Goal: Find specific page/section: Find specific page/section

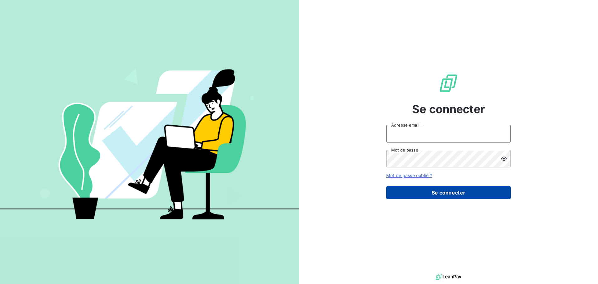
type input "[EMAIL_ADDRESS][DOMAIN_NAME]"
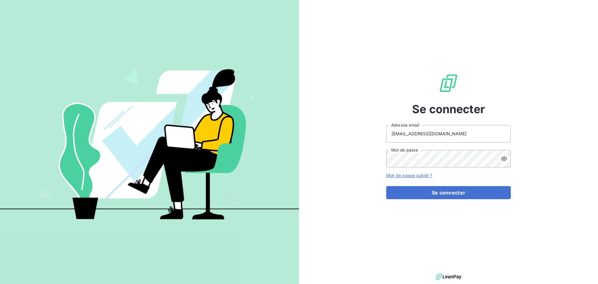
drag, startPoint x: 409, startPoint y: 191, endPoint x: 363, endPoint y: 183, distance: 46.8
click at [409, 191] on button "Se connecter" at bounding box center [448, 192] width 125 height 13
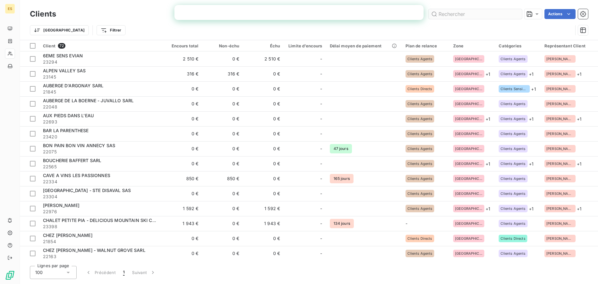
click at [452, 12] on input "text" at bounding box center [475, 14] width 93 height 10
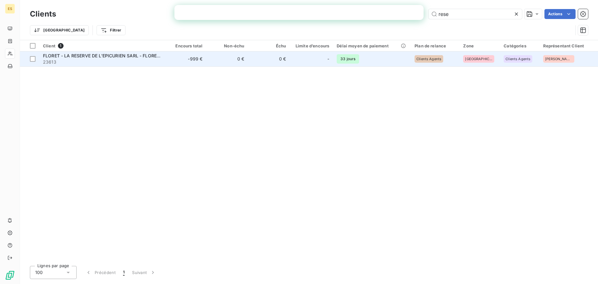
type input "rese"
click at [121, 54] on span "FLORET - LA RESERVE DE L'EPICURIEN SARL - FLORESTEAM SARL" at bounding box center [114, 55] width 142 height 5
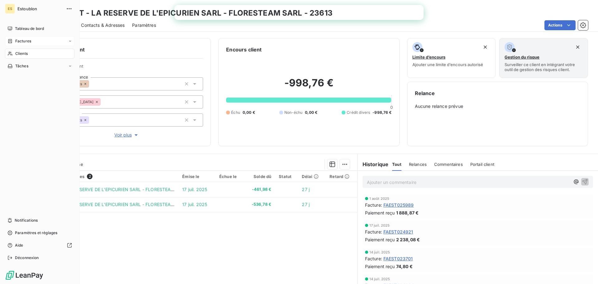
click at [15, 41] on span "Factures" at bounding box center [23, 41] width 16 height 6
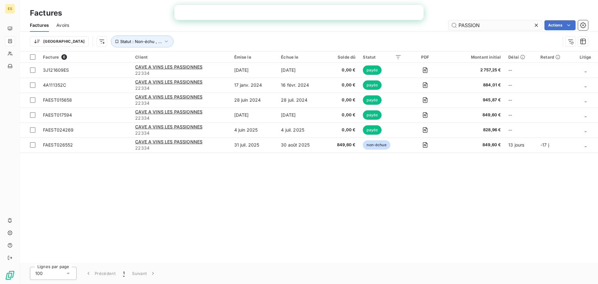
click at [466, 27] on input "PASSION" at bounding box center [495, 25] width 93 height 10
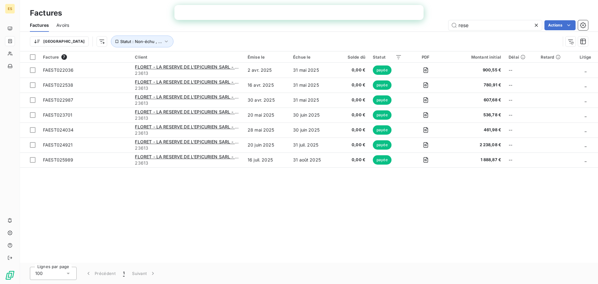
type input "rese"
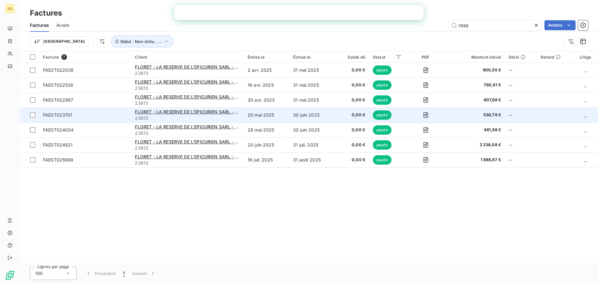
click at [442, 114] on td at bounding box center [426, 114] width 40 height 15
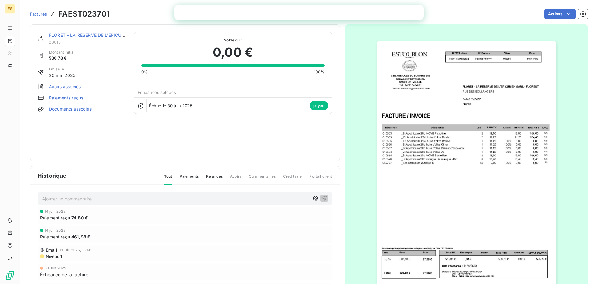
click at [34, 15] on span "Factures" at bounding box center [38, 14] width 17 height 5
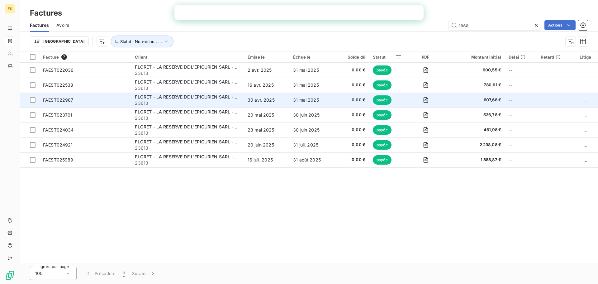
click at [455, 103] on td "607,68 €" at bounding box center [475, 100] width 59 height 15
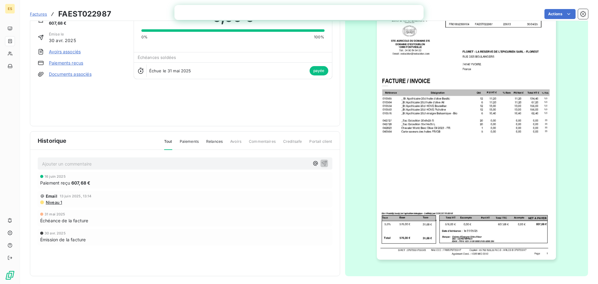
scroll to position [37, 0]
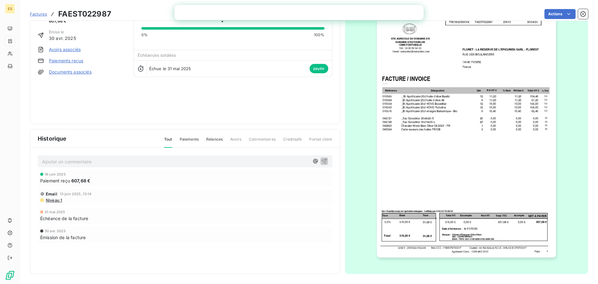
click at [447, 105] on img "button" at bounding box center [466, 131] width 179 height 254
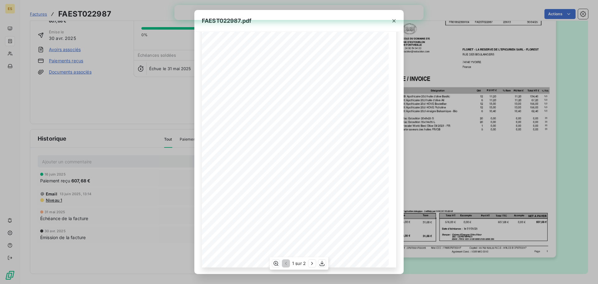
scroll to position [37, 0]
click at [395, 22] on icon "button" at bounding box center [394, 20] width 3 height 3
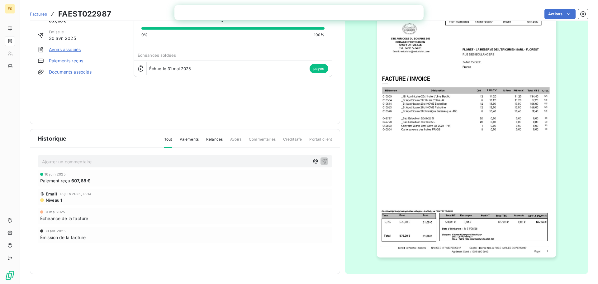
click at [45, 14] on span "Factures" at bounding box center [38, 14] width 17 height 5
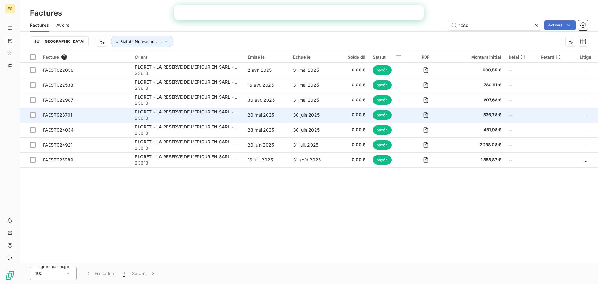
click at [270, 116] on td "20 mai 2025" at bounding box center [266, 114] width 45 height 15
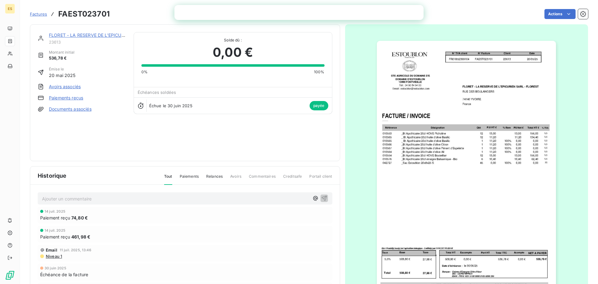
click at [37, 14] on span "Factures" at bounding box center [38, 14] width 17 height 5
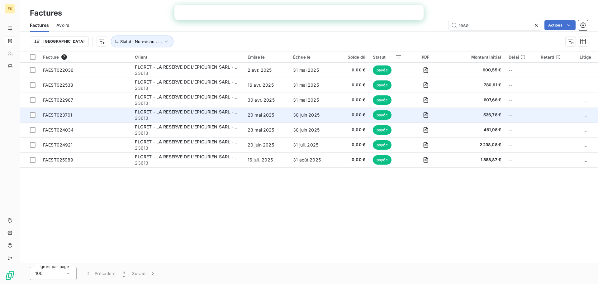
click at [266, 114] on td "20 mai 2025" at bounding box center [266, 114] width 45 height 15
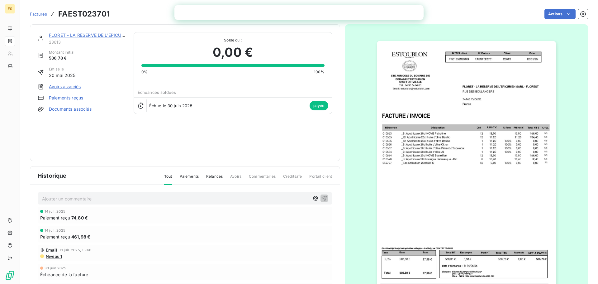
click at [37, 14] on span "Factures" at bounding box center [38, 14] width 17 height 5
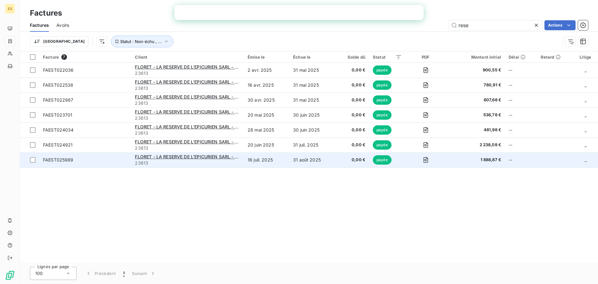
click at [261, 163] on td "16 juil. 2025" at bounding box center [266, 159] width 45 height 15
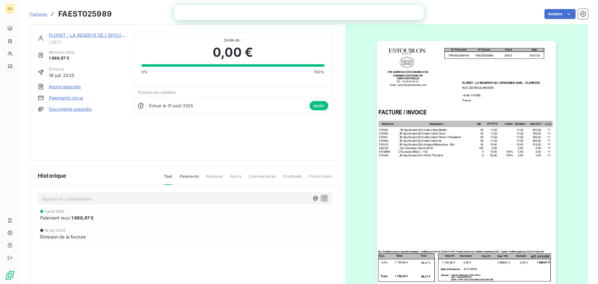
click at [40, 16] on span "Factures" at bounding box center [38, 14] width 17 height 5
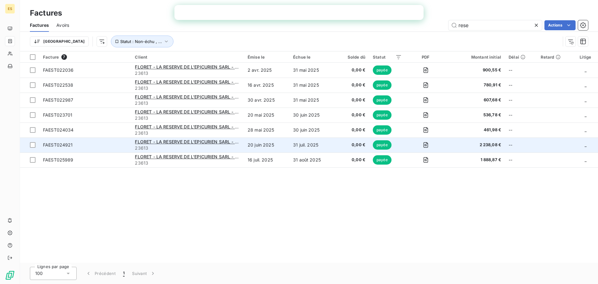
click at [277, 145] on td "20 juin 2025" at bounding box center [266, 144] width 45 height 15
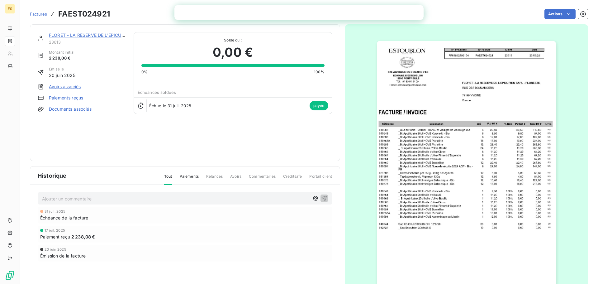
click at [38, 14] on span "Factures" at bounding box center [38, 14] width 17 height 5
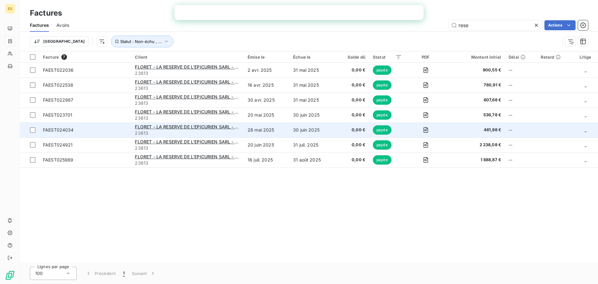
click at [103, 131] on span "FAEST024034" at bounding box center [85, 130] width 84 height 6
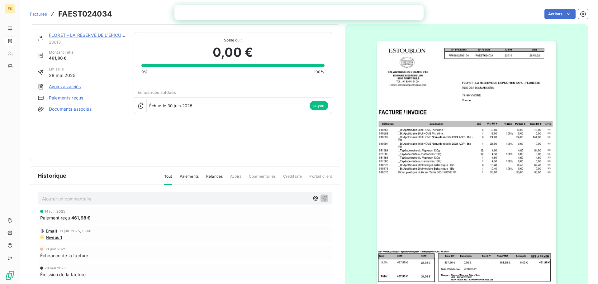
click at [36, 14] on span "Factures" at bounding box center [38, 14] width 17 height 5
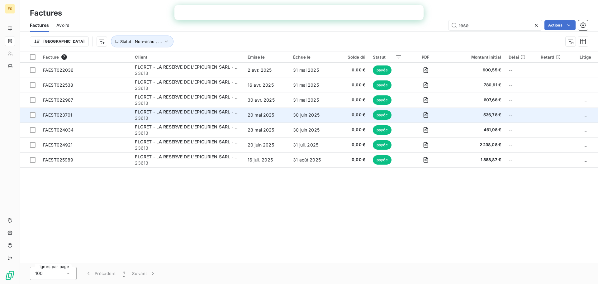
click at [289, 116] on td "20 mai 2025" at bounding box center [266, 114] width 45 height 15
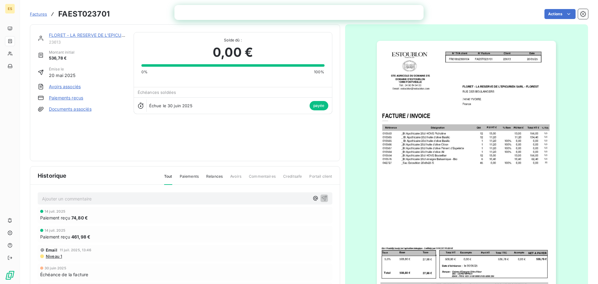
click at [41, 17] on link "Factures" at bounding box center [38, 14] width 17 height 6
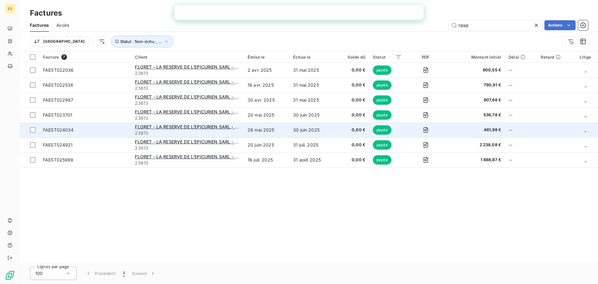
click at [84, 135] on td "FAEST024034" at bounding box center [85, 129] width 92 height 15
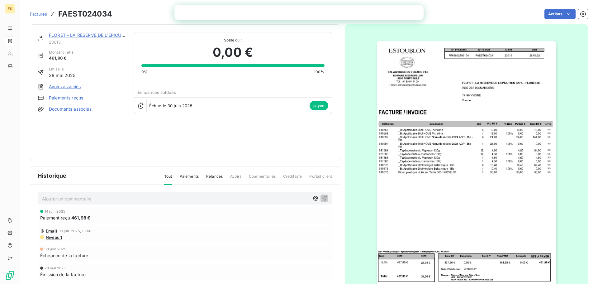
click at [42, 12] on span "Factures" at bounding box center [38, 14] width 17 height 5
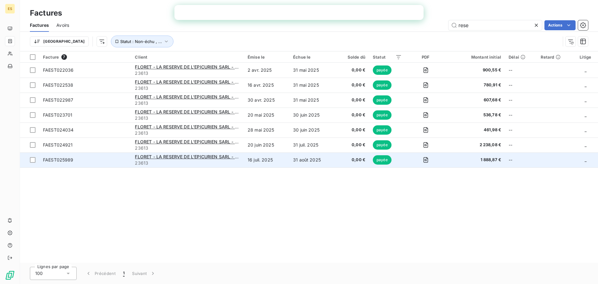
click at [100, 155] on td "FAEST025989" at bounding box center [85, 159] width 92 height 15
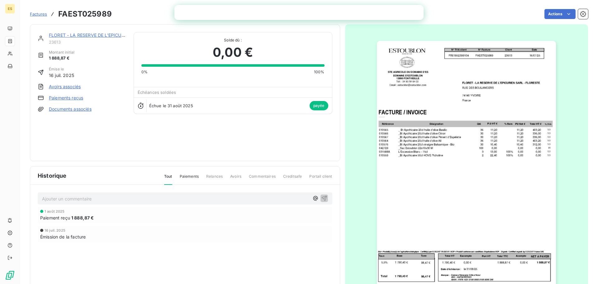
click at [40, 14] on span "Factures" at bounding box center [38, 14] width 17 height 5
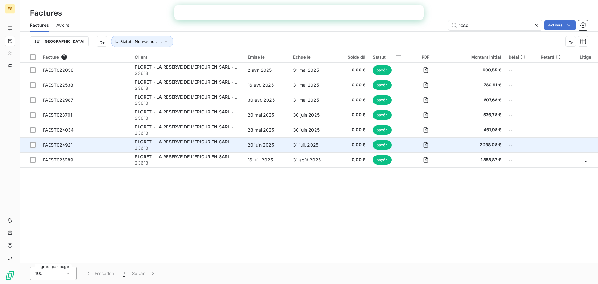
click at [81, 145] on span "FAEST024921" at bounding box center [85, 145] width 84 height 6
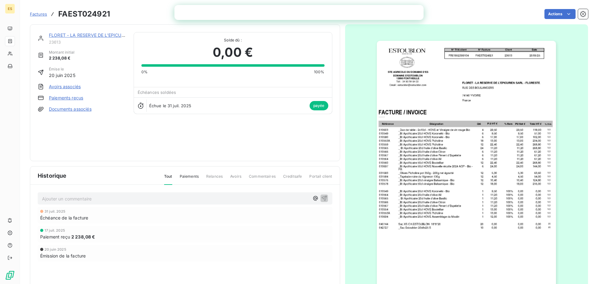
click at [39, 15] on span "Factures" at bounding box center [38, 14] width 17 height 5
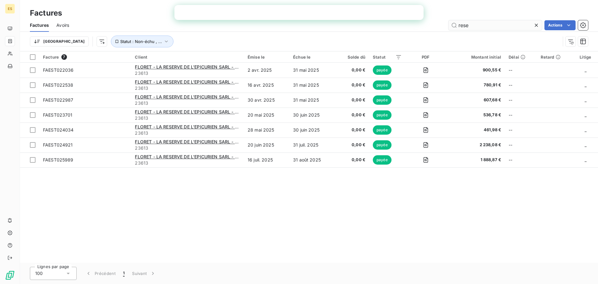
click at [472, 27] on input "rese" at bounding box center [495, 25] width 93 height 10
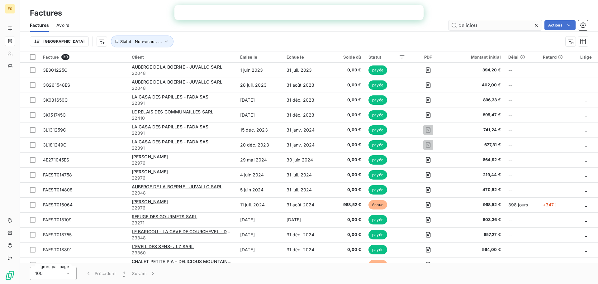
type input "deliciou"
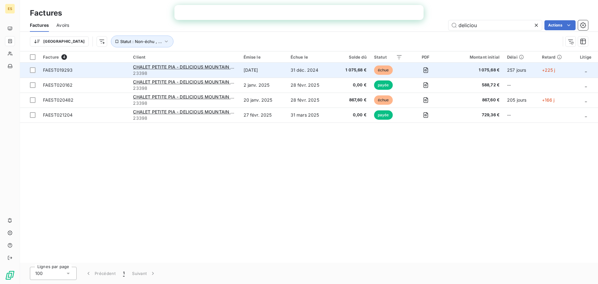
click at [277, 67] on td "[DATE]" at bounding box center [263, 70] width 47 height 15
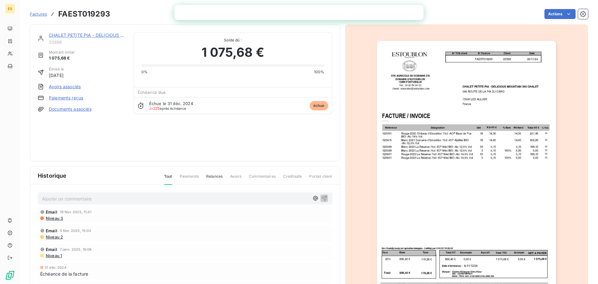
click at [37, 12] on span "Factures" at bounding box center [38, 14] width 17 height 5
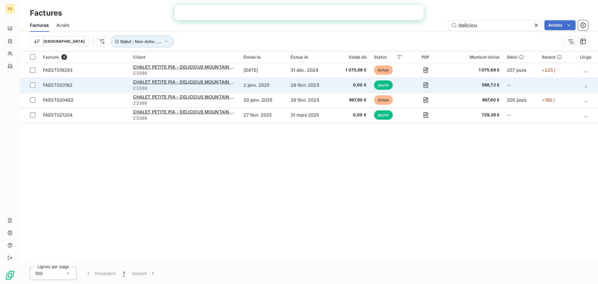
click at [274, 83] on td "2 janv. 2025" at bounding box center [263, 85] width 47 height 15
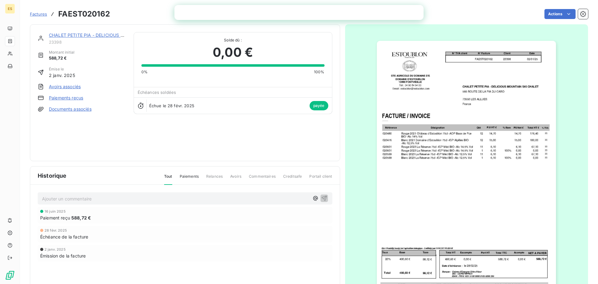
click at [32, 14] on span "Factures" at bounding box center [38, 14] width 17 height 5
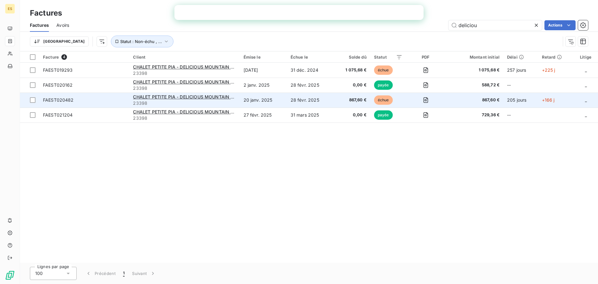
click at [288, 99] on td "28 févr. 2025" at bounding box center [310, 100] width 47 height 15
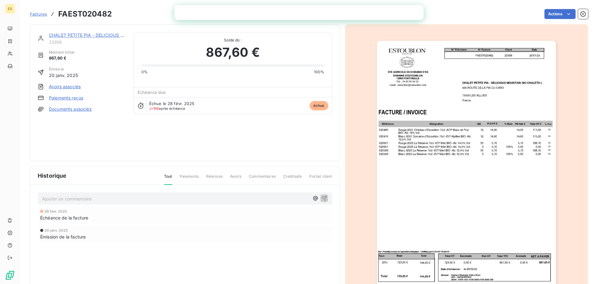
click at [42, 16] on span "Factures" at bounding box center [38, 14] width 17 height 5
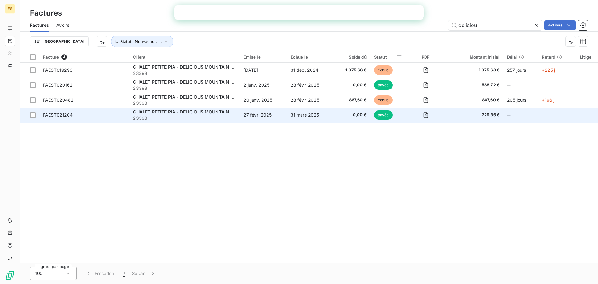
click at [273, 118] on td "27 févr. 2025" at bounding box center [263, 114] width 47 height 15
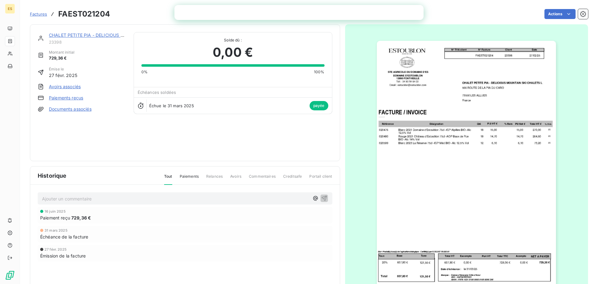
click at [36, 14] on span "Factures" at bounding box center [38, 14] width 17 height 5
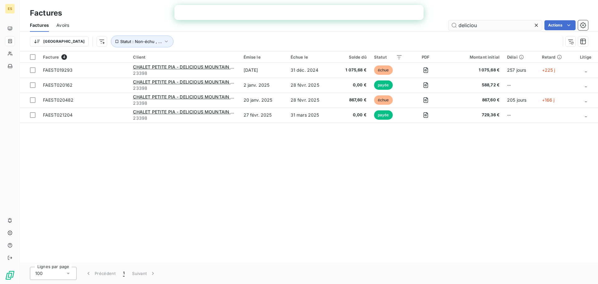
click at [463, 27] on input "deliciou" at bounding box center [495, 25] width 93 height 10
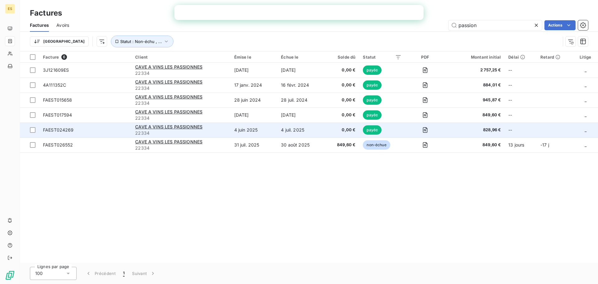
type input "passion"
click at [220, 132] on span "22334" at bounding box center [180, 133] width 91 height 6
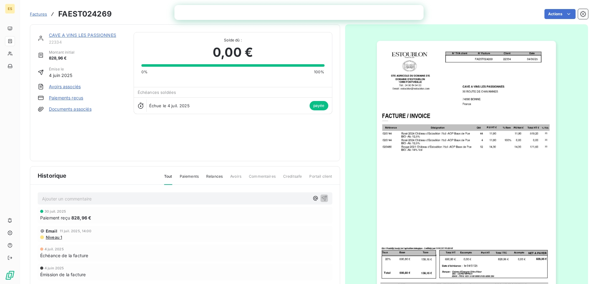
click at [40, 16] on span "Factures" at bounding box center [38, 14] width 17 height 5
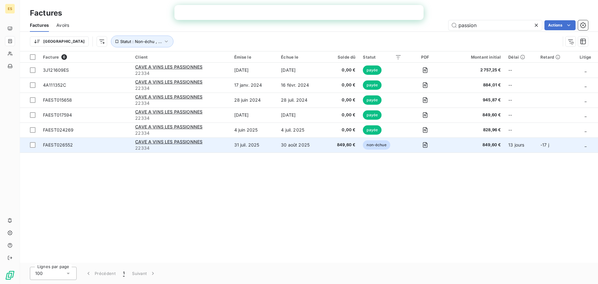
click at [216, 146] on span "22334" at bounding box center [180, 148] width 91 height 6
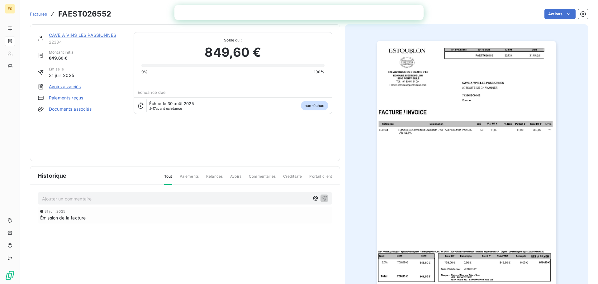
click at [37, 13] on span "Factures" at bounding box center [38, 14] width 17 height 5
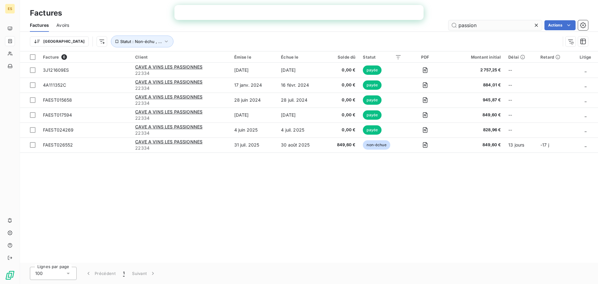
click at [481, 23] on input "passion" at bounding box center [495, 25] width 93 height 10
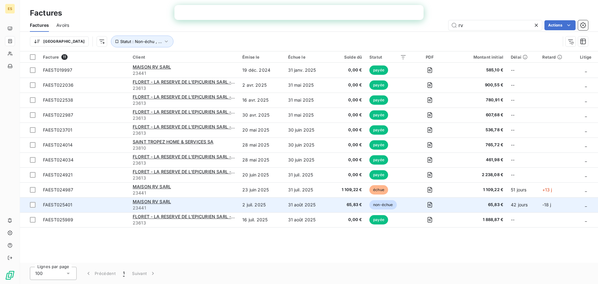
type input "rv"
click at [178, 200] on div "MAISON RV SARL" at bounding box center [184, 201] width 102 height 6
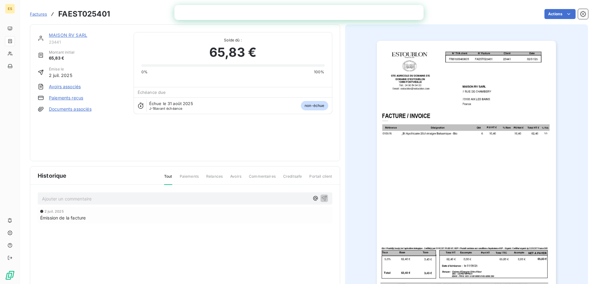
click at [36, 14] on span "Factures" at bounding box center [38, 14] width 17 height 5
